Goal: Navigation & Orientation: Find specific page/section

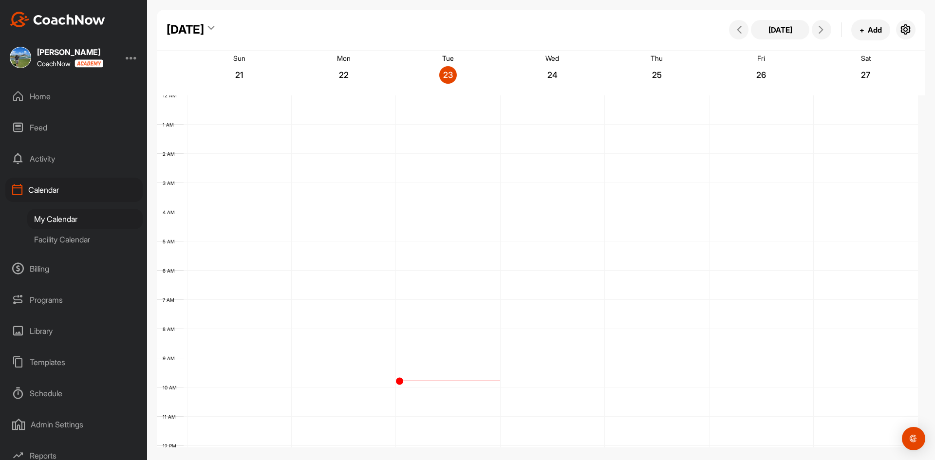
scroll to position [168, 0]
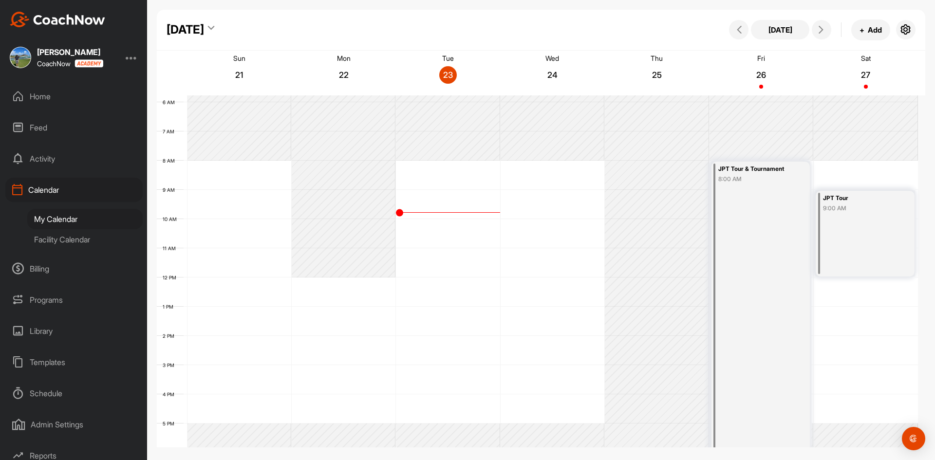
click at [72, 240] on div "Facility Calendar" at bounding box center [84, 239] width 115 height 20
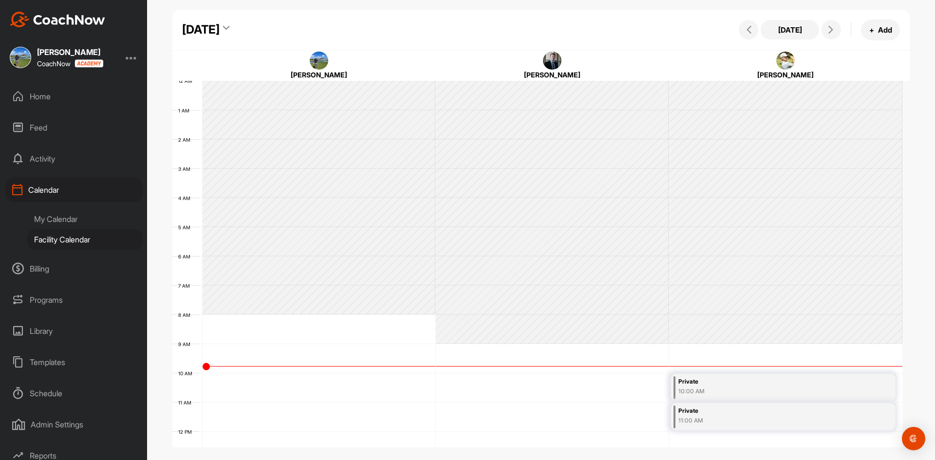
scroll to position [168, 0]
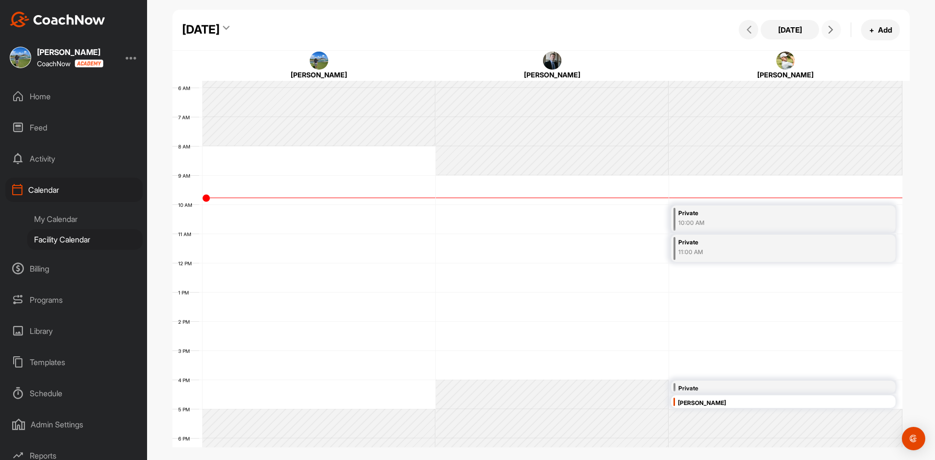
click at [833, 32] on icon at bounding box center [831, 30] width 8 height 8
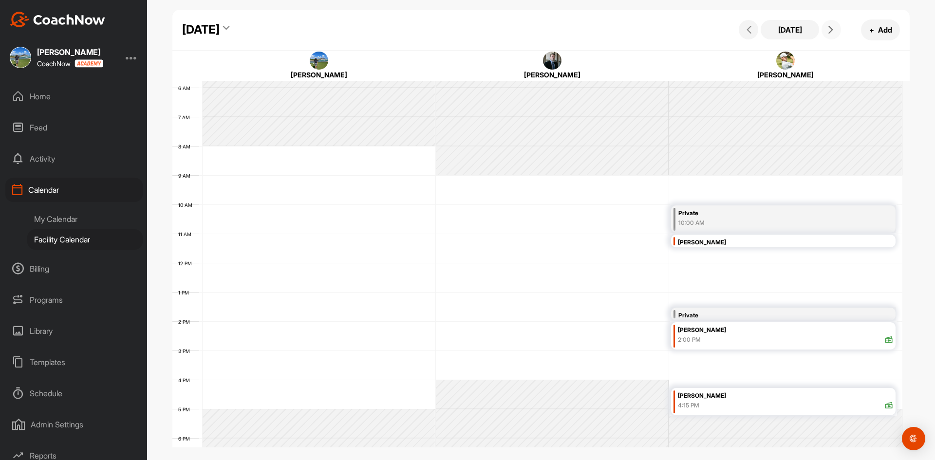
click at [836, 32] on span at bounding box center [831, 30] width 12 height 8
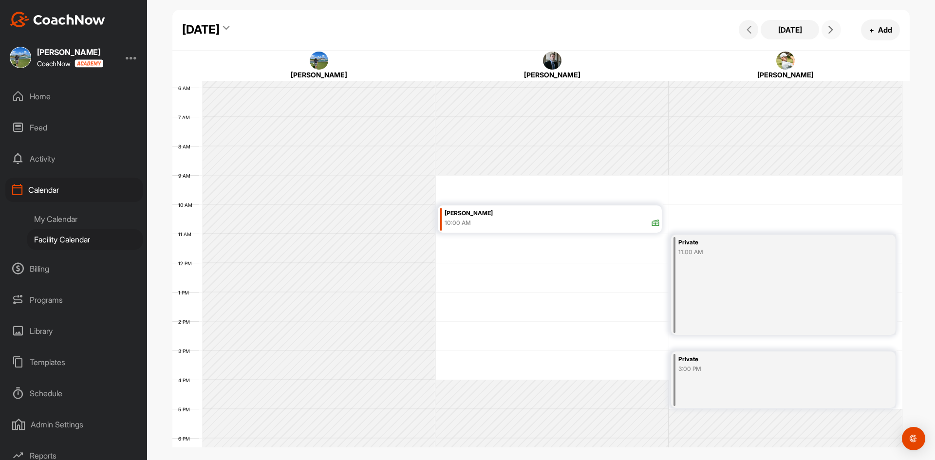
click at [836, 32] on span at bounding box center [831, 30] width 12 height 8
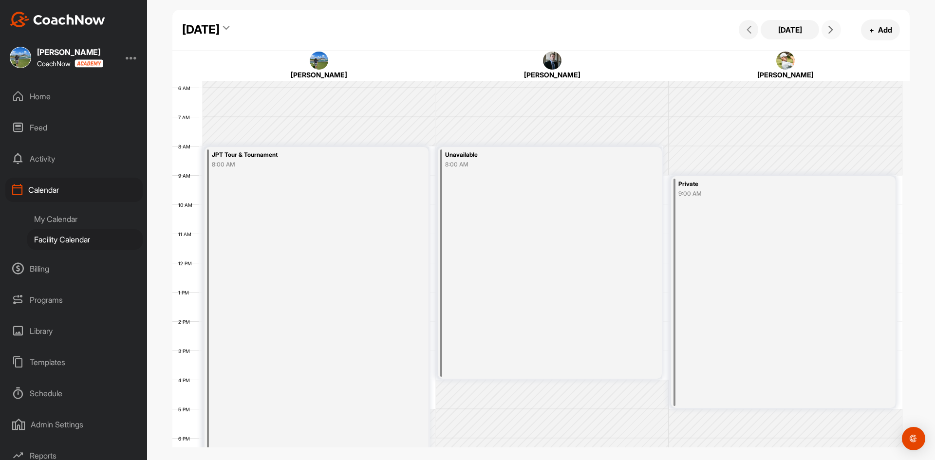
click at [836, 32] on span at bounding box center [831, 30] width 12 height 8
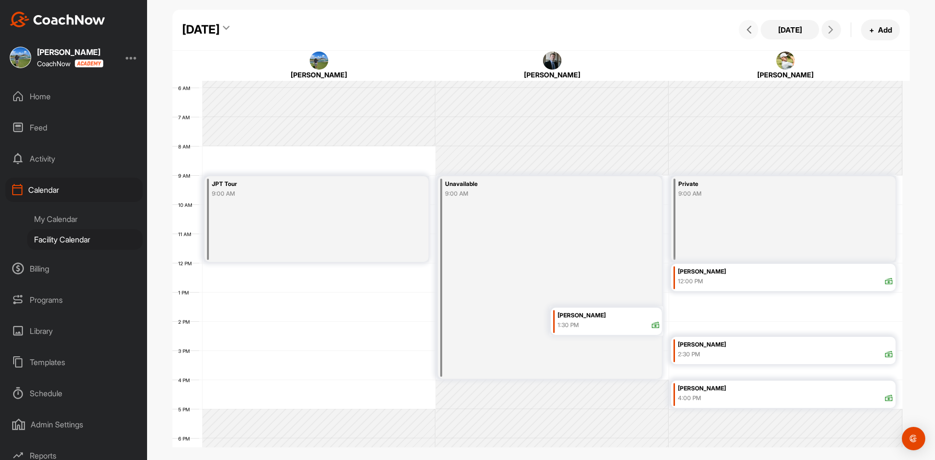
click at [749, 29] on icon at bounding box center [749, 30] width 8 height 8
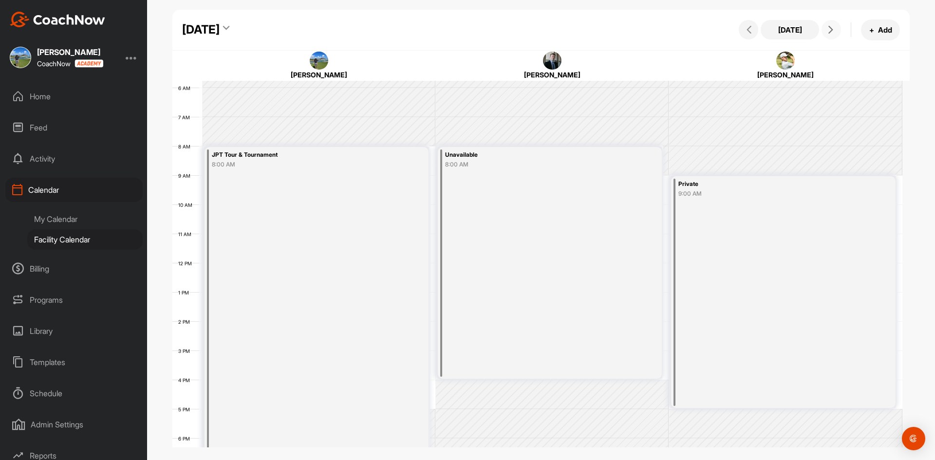
click at [832, 31] on icon at bounding box center [831, 30] width 8 height 8
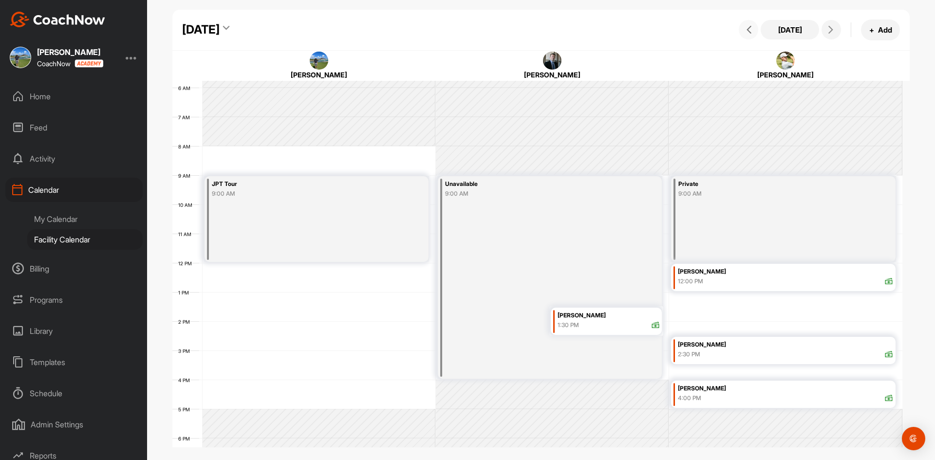
click at [747, 34] on button at bounding box center [748, 29] width 19 height 19
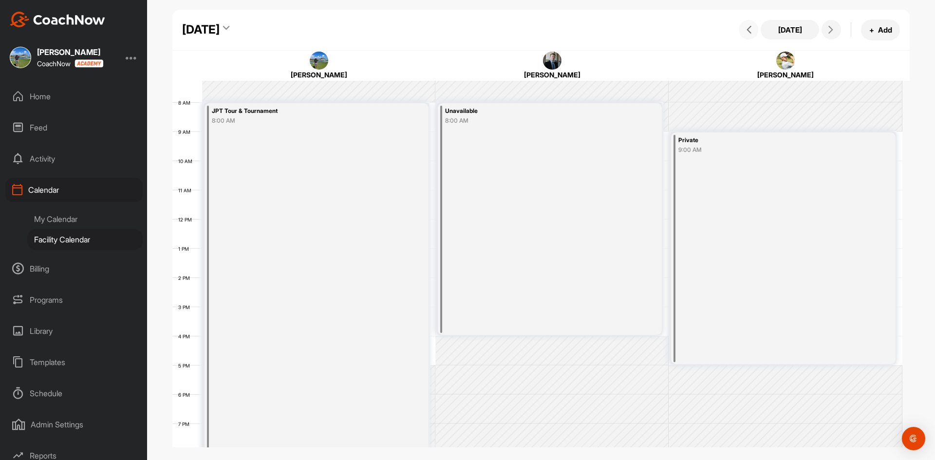
scroll to position [188, 0]
